Goal: Task Accomplishment & Management: Use online tool/utility

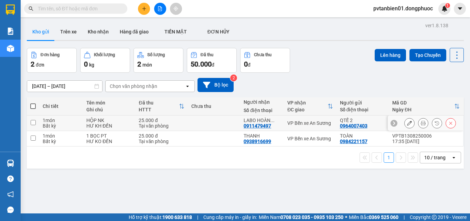
click at [34, 122] on input "checkbox" at bounding box center [33, 122] width 5 height 5
checkbox input "true"
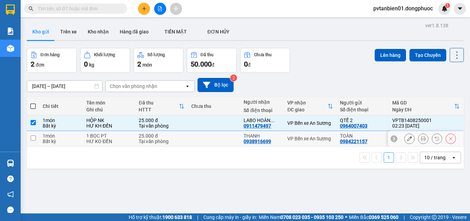
click at [39, 137] on td at bounding box center [33, 138] width 12 height 15
checkbox input "true"
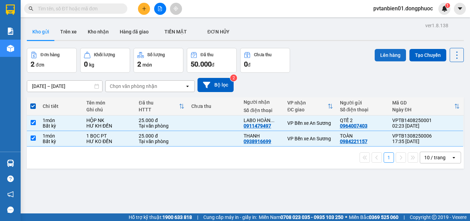
click at [386, 54] on button "Lên hàng" at bounding box center [390, 55] width 31 height 12
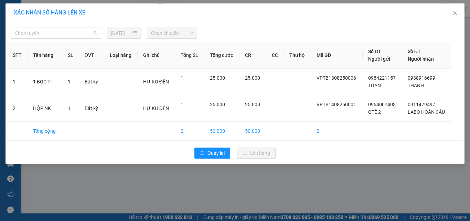
drag, startPoint x: 54, startPoint y: 31, endPoint x: 54, endPoint y: 40, distance: 8.9
click at [54, 30] on span "Chọn tuyến" at bounding box center [56, 33] width 82 height 10
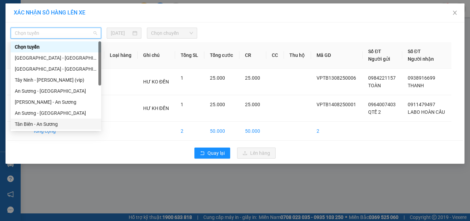
click at [33, 125] on div "Tân Biên - An Sương" at bounding box center [56, 124] width 82 height 8
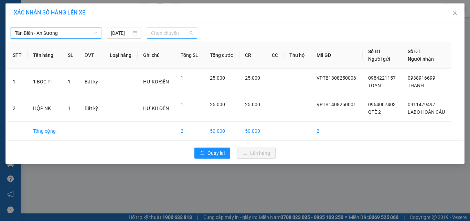
click at [155, 36] on span "Chọn chuyến" at bounding box center [172, 33] width 42 height 10
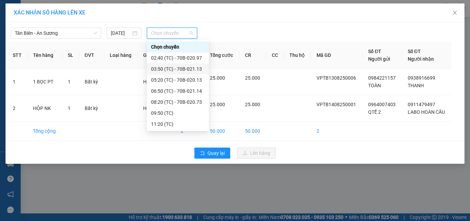
click at [190, 66] on div "03:50 (TC) - 70B-021.13" at bounding box center [178, 69] width 54 height 8
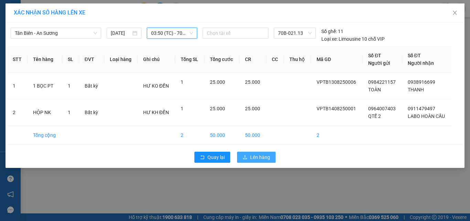
click at [258, 156] on span "Lên hàng" at bounding box center [260, 157] width 20 height 8
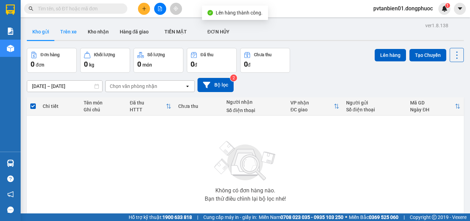
click at [70, 33] on button "Trên xe" at bounding box center [69, 31] width 28 height 17
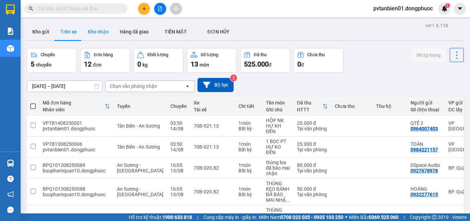
click at [103, 30] on button "Kho nhận" at bounding box center [98, 31] width 32 height 17
type input "[DATE] – [DATE]"
